Goal: Find specific page/section: Find specific page/section

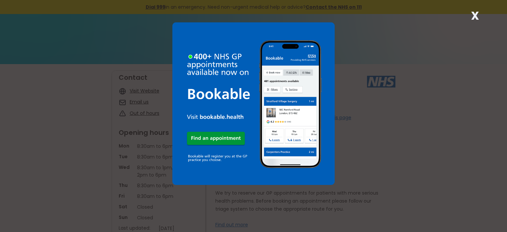
click at [473, 15] on strong "X" at bounding box center [475, 16] width 8 height 16
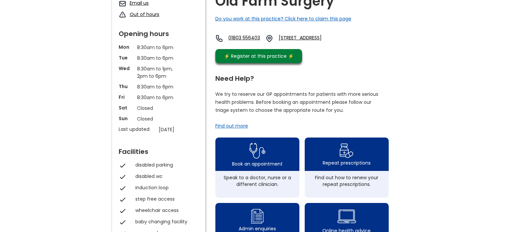
scroll to position [100, 0]
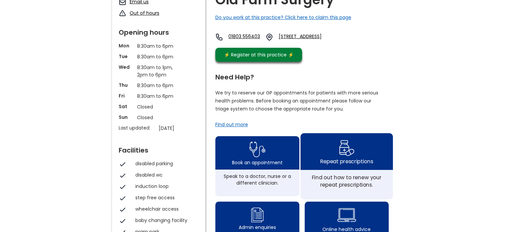
click at [349, 157] on img at bounding box center [347, 147] width 16 height 19
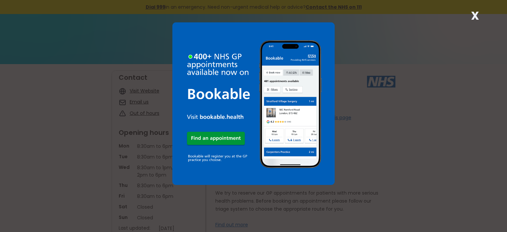
click at [473, 14] on strong "X" at bounding box center [475, 16] width 8 height 16
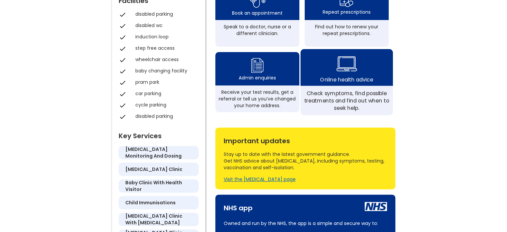
scroll to position [167, 0]
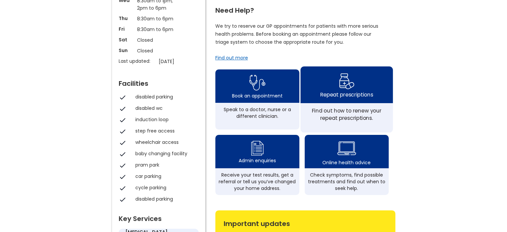
click at [346, 89] on img at bounding box center [347, 80] width 16 height 19
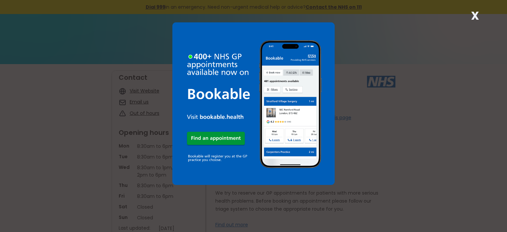
click at [475, 15] on strong "X" at bounding box center [475, 16] width 8 height 16
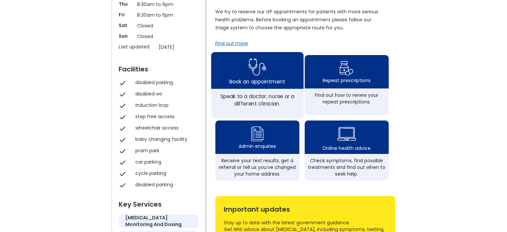
scroll to position [167, 0]
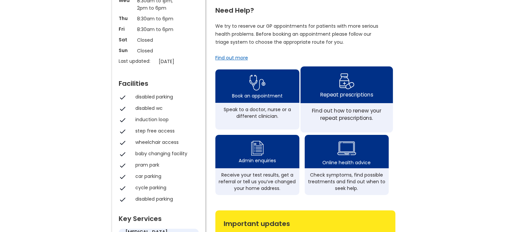
click at [343, 88] on img at bounding box center [347, 80] width 16 height 19
